Goal: Task Accomplishment & Management: Manage account settings

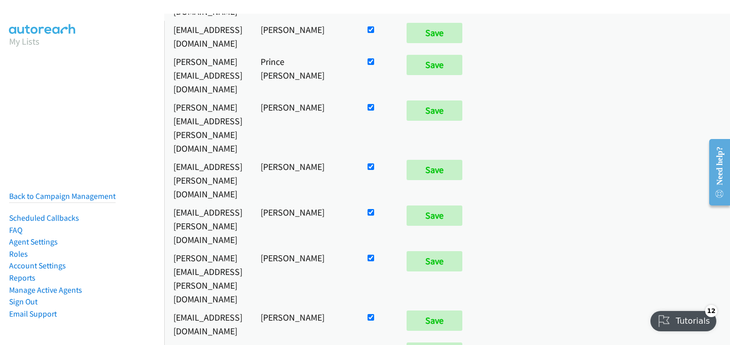
scroll to position [1816, 0]
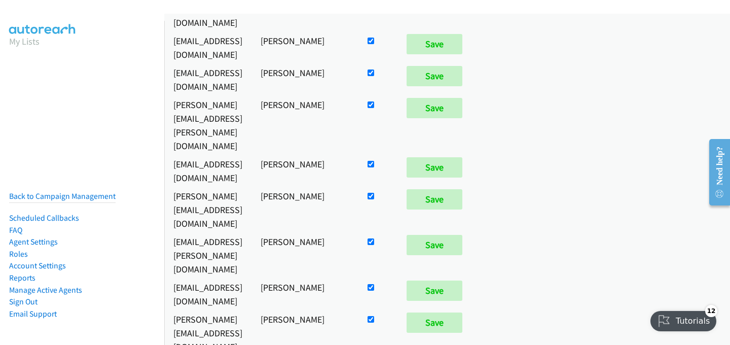
checkbox input "true"
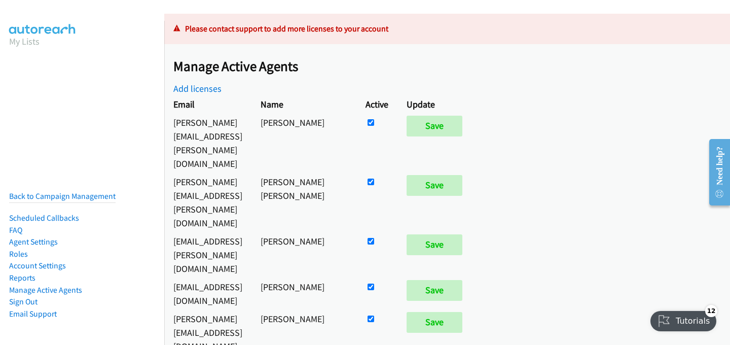
scroll to position [1173, 0]
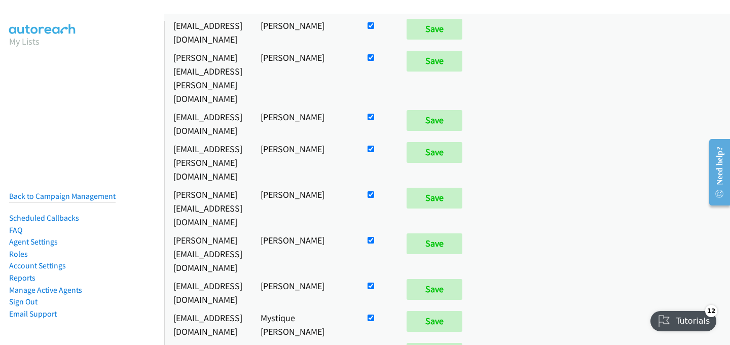
checkbox input "false"
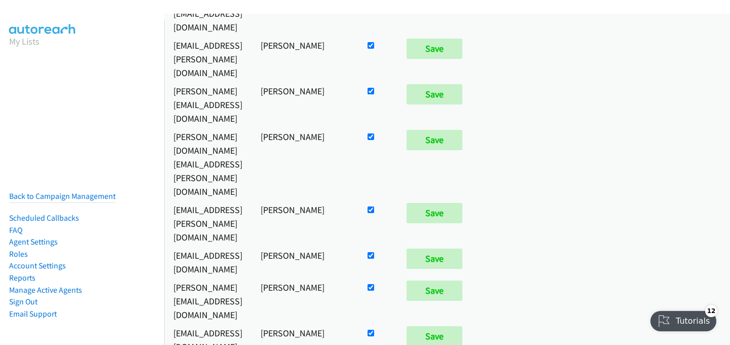
checkbox input "true"
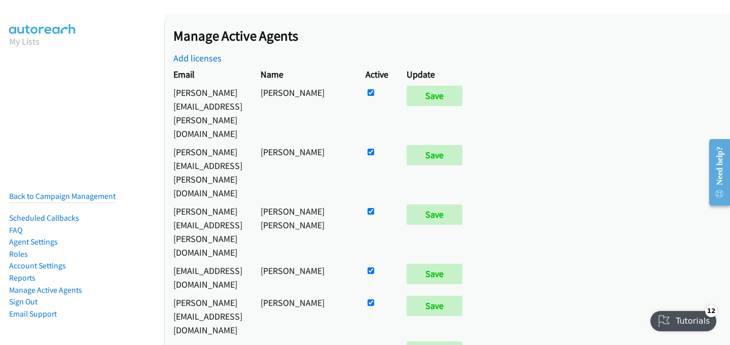
scroll to position [968, 0]
